Goal: Task Accomplishment & Management: Use online tool/utility

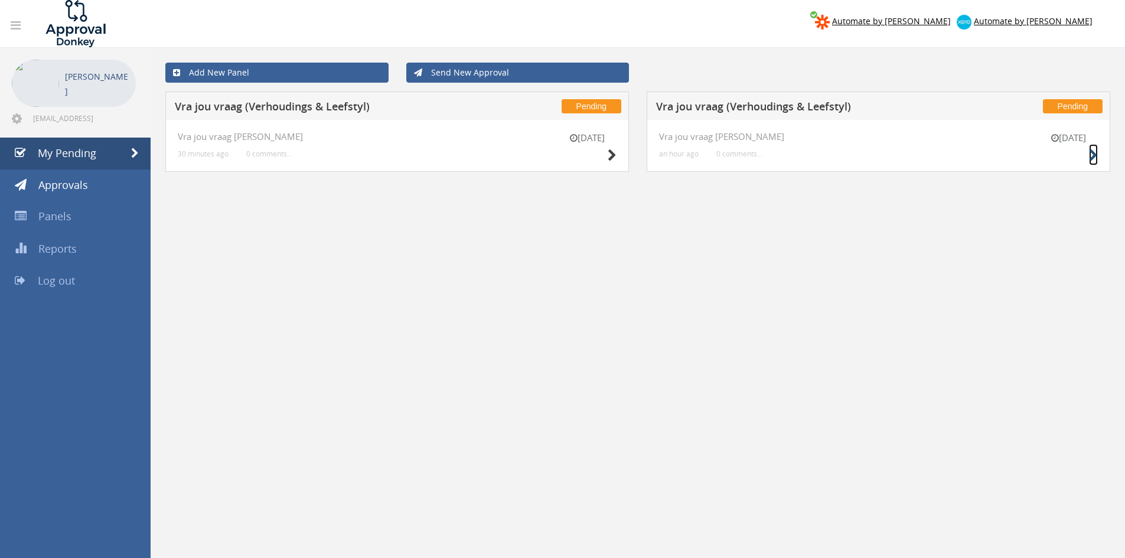
click at [1095, 147] on link at bounding box center [1093, 154] width 9 height 21
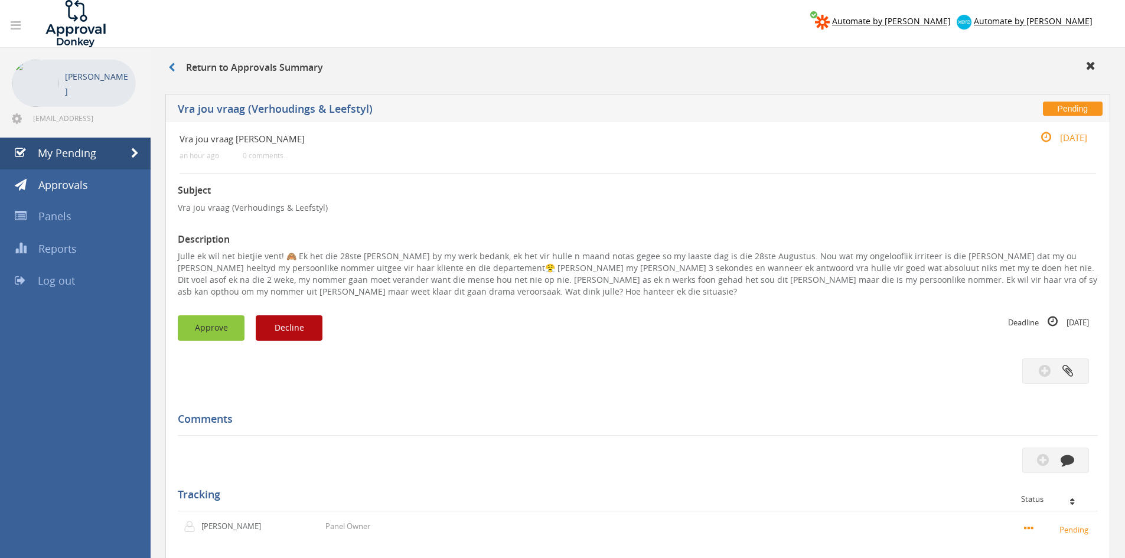
click at [204, 325] on button "Approve" at bounding box center [211, 327] width 67 height 25
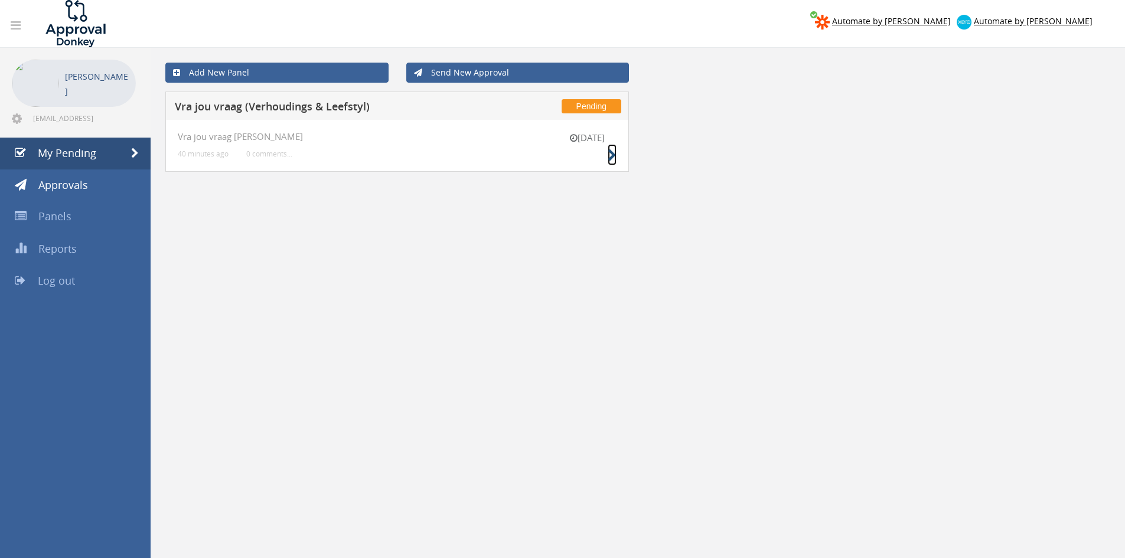
click at [611, 152] on icon at bounding box center [612, 155] width 9 height 12
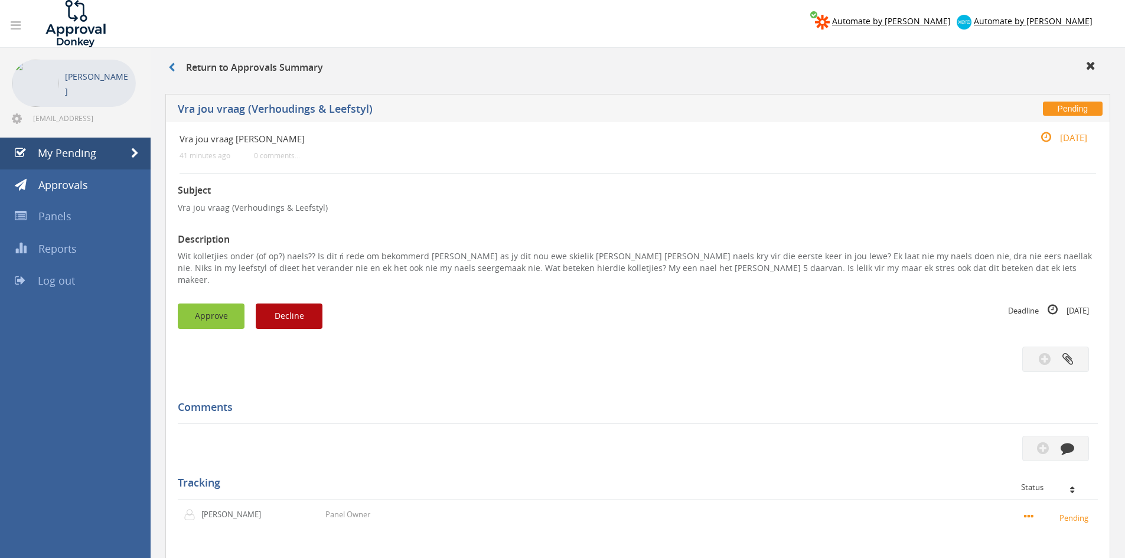
click at [217, 303] on button "Approve" at bounding box center [211, 315] width 67 height 25
